Goal: Transaction & Acquisition: Purchase product/service

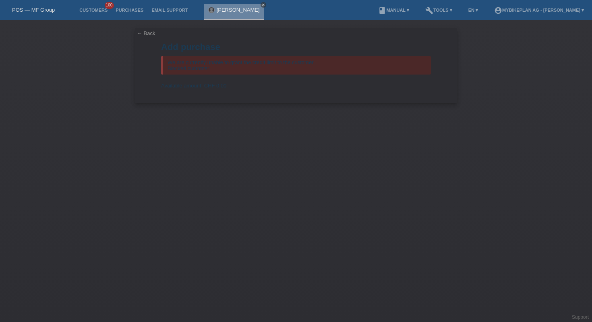
click at [266, 3] on icon "close" at bounding box center [264, 5] width 4 height 4
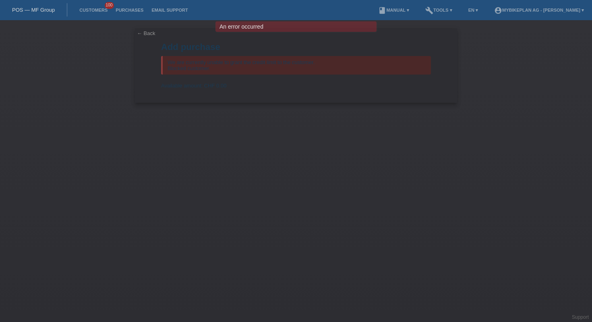
click at [35, 9] on link "POS — MF Group" at bounding box center [33, 10] width 43 height 6
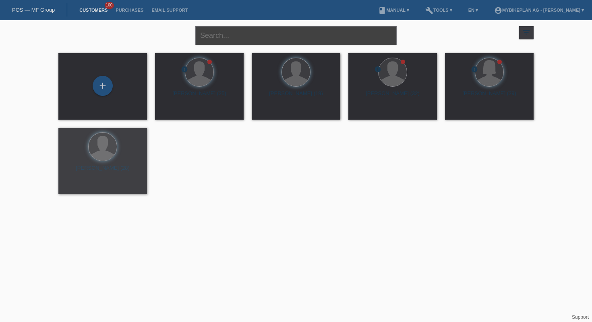
click at [243, 38] on input "text" at bounding box center [295, 35] width 201 height 19
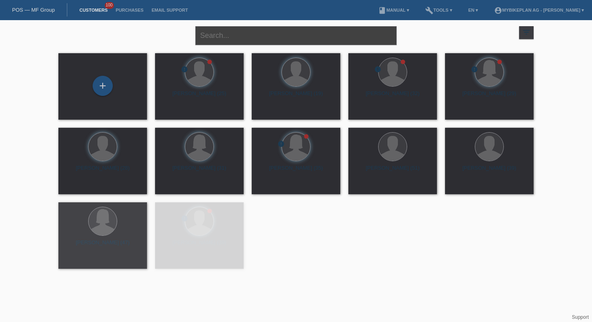
paste input "[PERSON_NAME]"
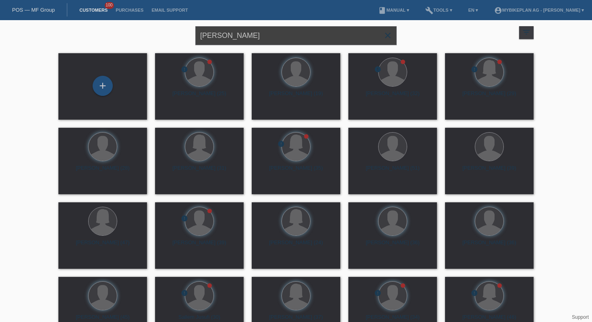
type input "[PERSON_NAME]"
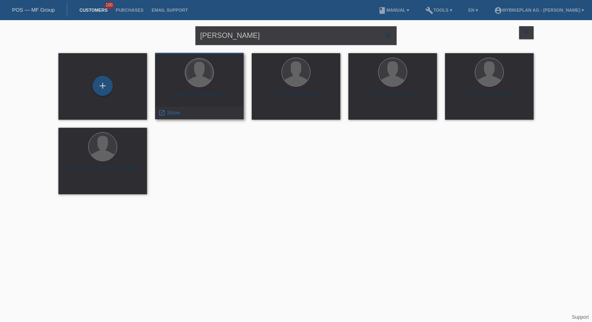
click at [211, 73] on div at bounding box center [199, 72] width 28 height 28
click at [178, 113] on span "Show" at bounding box center [173, 113] width 13 height 6
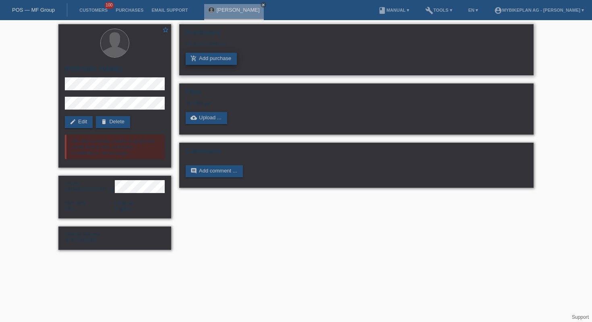
click at [212, 57] on link "add_shopping_cart Add purchase" at bounding box center [211, 59] width 51 height 12
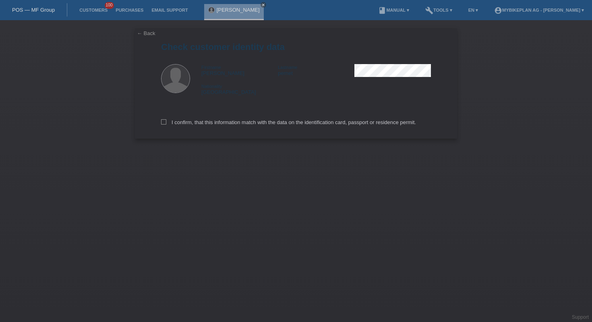
click at [247, 119] on div "I confirm, that this information match with the data on the identification card…" at bounding box center [296, 120] width 270 height 35
click at [249, 124] on label "I confirm, that this information match with the data on the identification card…" at bounding box center [288, 122] width 255 height 6
click at [166, 124] on input "I confirm, that this information match with the data on the identification card…" at bounding box center [163, 121] width 5 height 5
checkbox input "true"
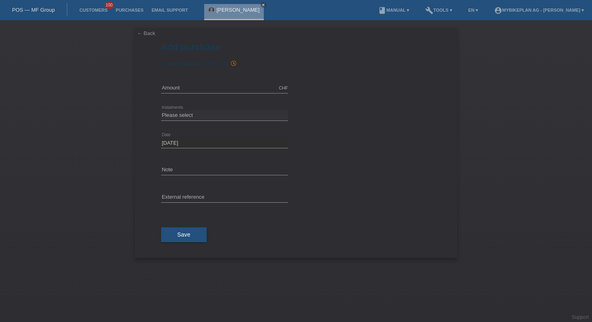
click at [262, 3] on icon "close" at bounding box center [264, 5] width 4 height 4
click at [36, 7] on link "POS — MF Group" at bounding box center [33, 10] width 43 height 6
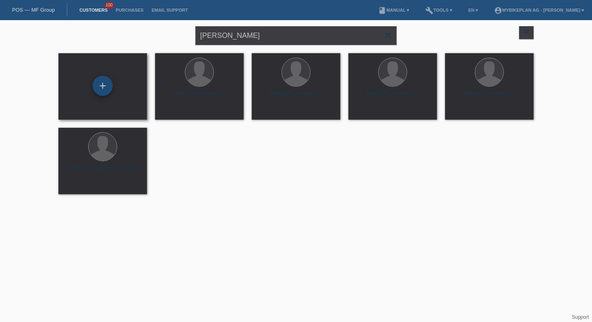
click at [103, 88] on div "+" at bounding box center [103, 86] width 20 height 20
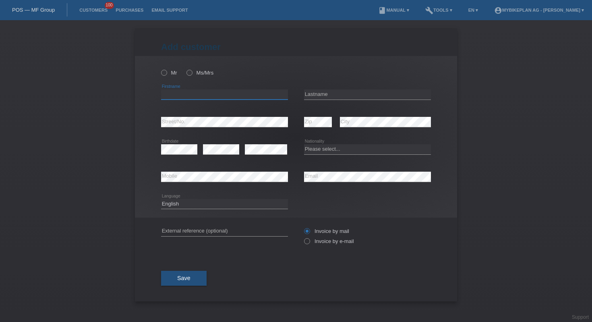
click at [181, 92] on input "text" at bounding box center [224, 94] width 127 height 10
paste input "[PERSON_NAME]"
type input "[PERSON_NAME]"
click at [331, 96] on input "text" at bounding box center [367, 94] width 127 height 10
paste input "Maillard"
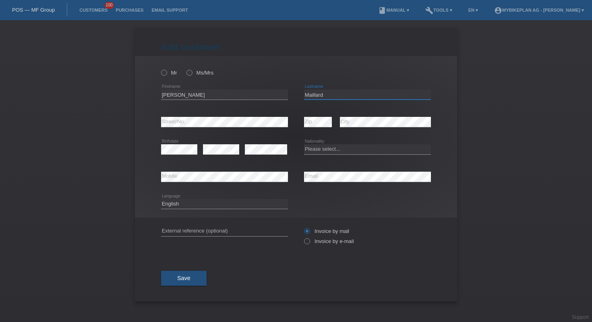
type input "Maillard"
click at [338, 152] on select "Please select... Switzerland Austria Germany Liechtenstein ------------ Afghani…" at bounding box center [367, 149] width 127 height 10
select select "CH"
click at [196, 207] on select "Deutsch Français Italiano English" at bounding box center [224, 204] width 127 height 10
select select "fr"
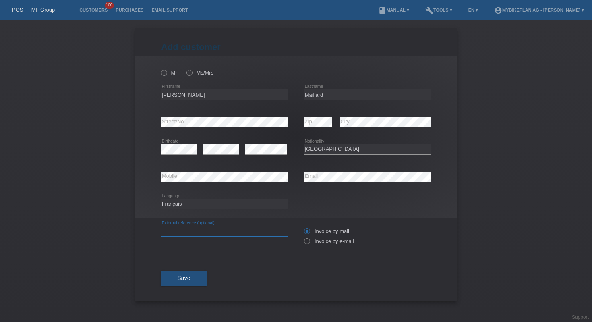
click at [222, 231] on input "text" at bounding box center [224, 231] width 127 height 10
paste input "42865923407"
type input "42865923407"
click at [194, 73] on label "Ms/Mrs" at bounding box center [200, 73] width 27 height 6
click at [192, 73] on input "Ms/Mrs" at bounding box center [189, 72] width 5 height 5
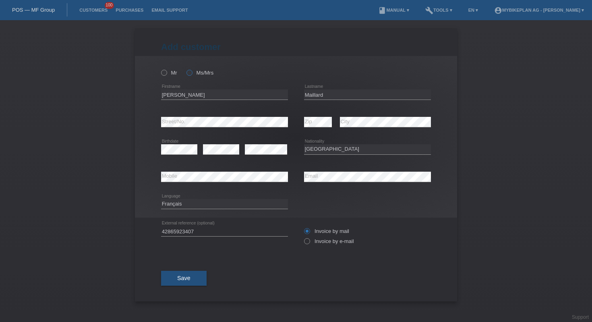
radio input "true"
click at [319, 240] on label "Invoice by e-mail" at bounding box center [329, 241] width 50 height 6
click at [309, 240] on input "Invoice by e-mail" at bounding box center [306, 243] width 5 height 10
radio input "true"
click at [187, 280] on span "Save" at bounding box center [183, 278] width 13 height 6
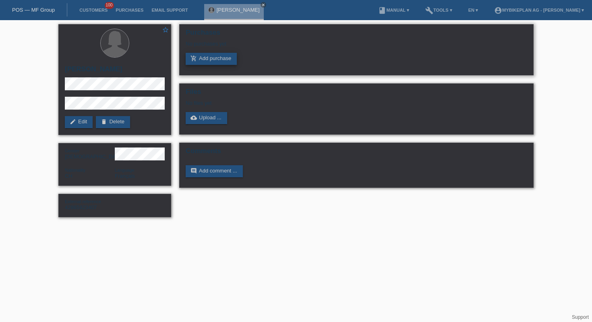
click at [210, 59] on link "add_shopping_cart Add purchase" at bounding box center [211, 59] width 51 height 12
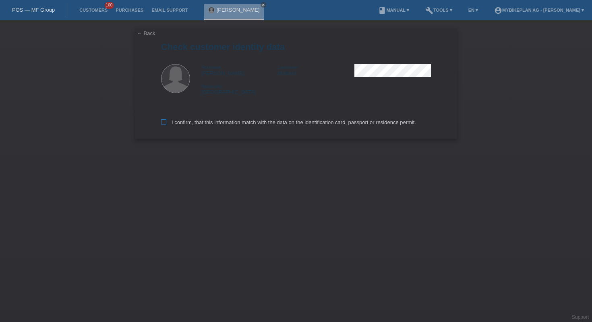
click at [196, 121] on label "I confirm, that this information match with the data on the identification card…" at bounding box center [288, 122] width 255 height 6
click at [166, 121] on input "I confirm, that this information match with the data on the identification card…" at bounding box center [163, 121] width 5 height 5
checkbox input "true"
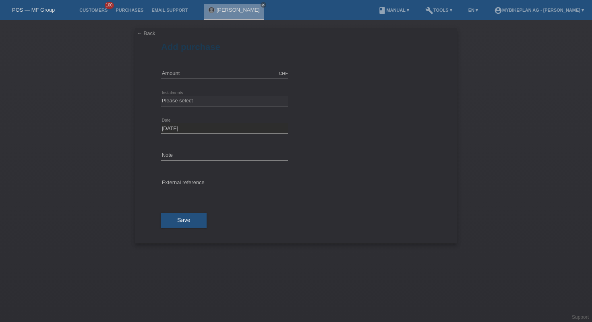
click at [178, 67] on div "CHF error Amount" at bounding box center [224, 73] width 127 height 27
click at [185, 77] on input "text" at bounding box center [224, 74] width 127 height 10
type input "2849.00"
click at [227, 100] on select "Please select 6 instalments 12 instalments 18 instalments 24 instalments 36 ins…" at bounding box center [224, 101] width 127 height 10
click at [193, 102] on select "Please select 6 instalments 12 instalments 18 instalments 24 instalments 36 ins…" at bounding box center [224, 101] width 127 height 10
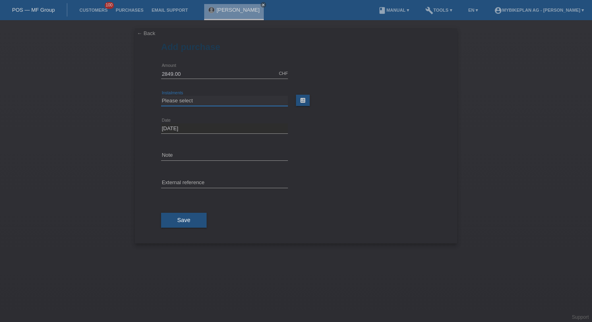
select select "488"
click at [210, 180] on input "text" at bounding box center [224, 183] width 127 height 10
paste input "42865923407"
type input "42865923407"
click at [185, 226] on button "Save" at bounding box center [184, 220] width 46 height 15
